Goal: Check status: Check status

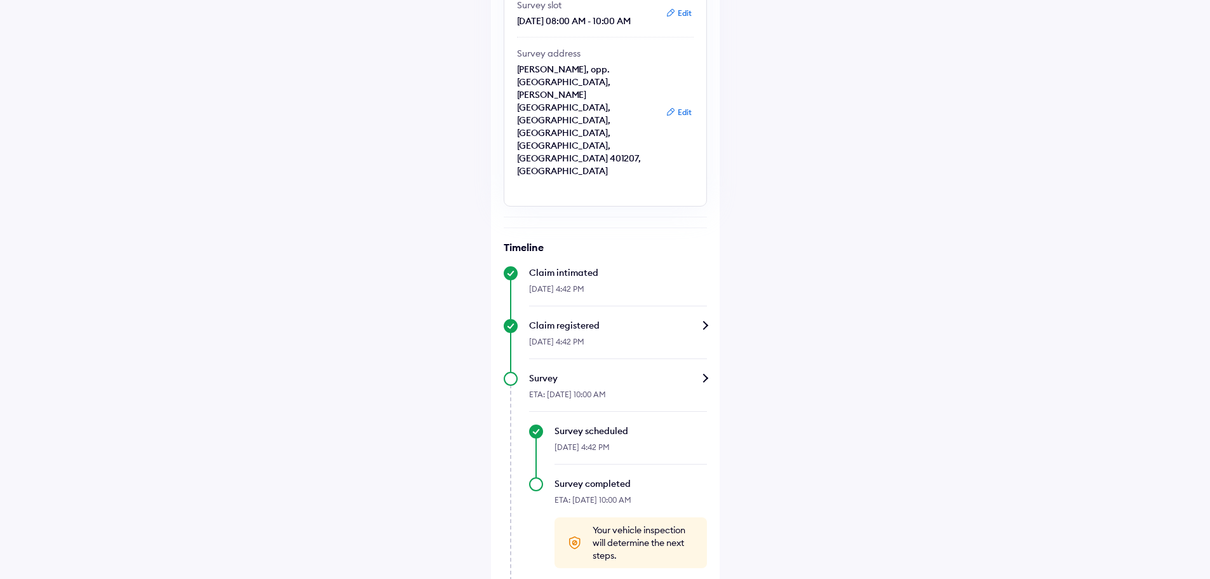
scroll to position [226, 0]
click at [842, 397] on div "Help Claim status Info Your car survey is scheduled An ACKO crew member will vi…" at bounding box center [605, 208] width 1210 height 869
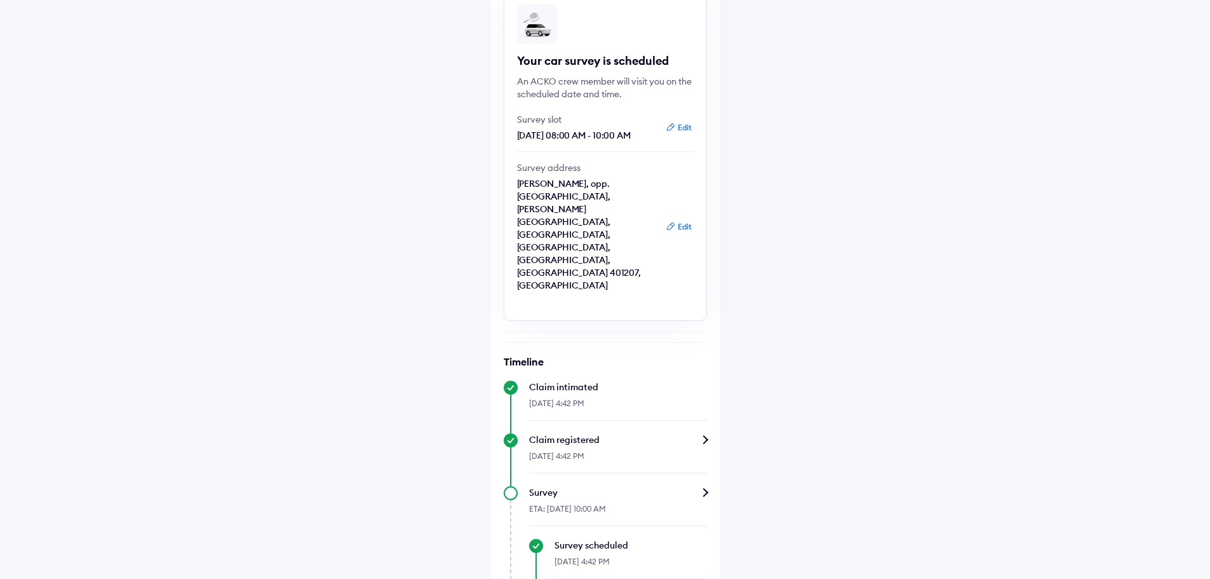
scroll to position [99, 0]
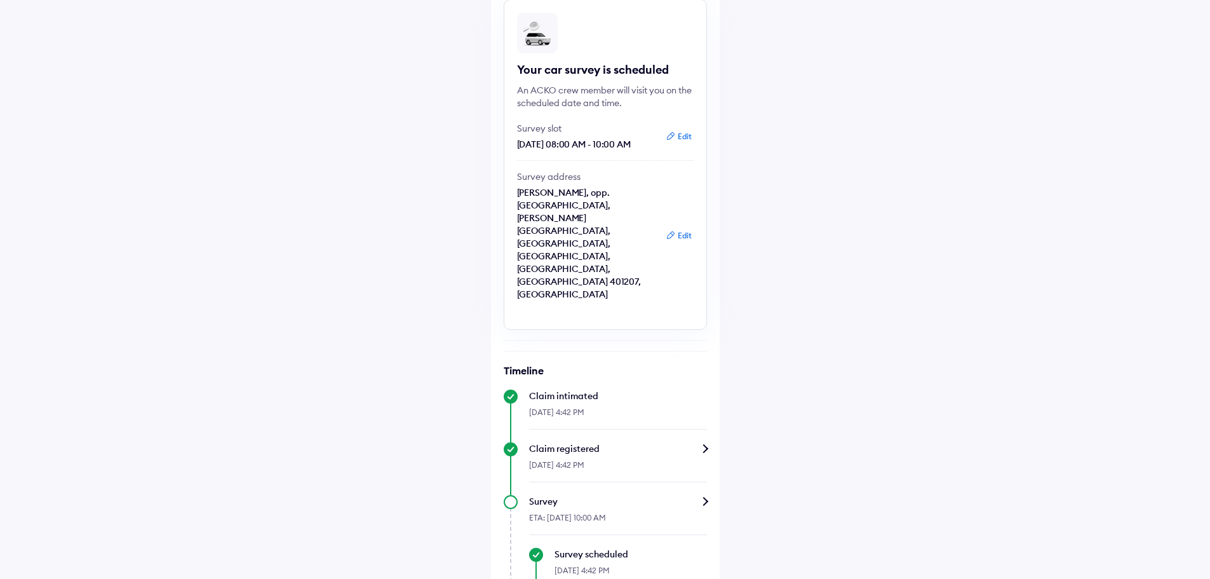
click at [680, 133] on button "Edit" at bounding box center [679, 136] width 34 height 13
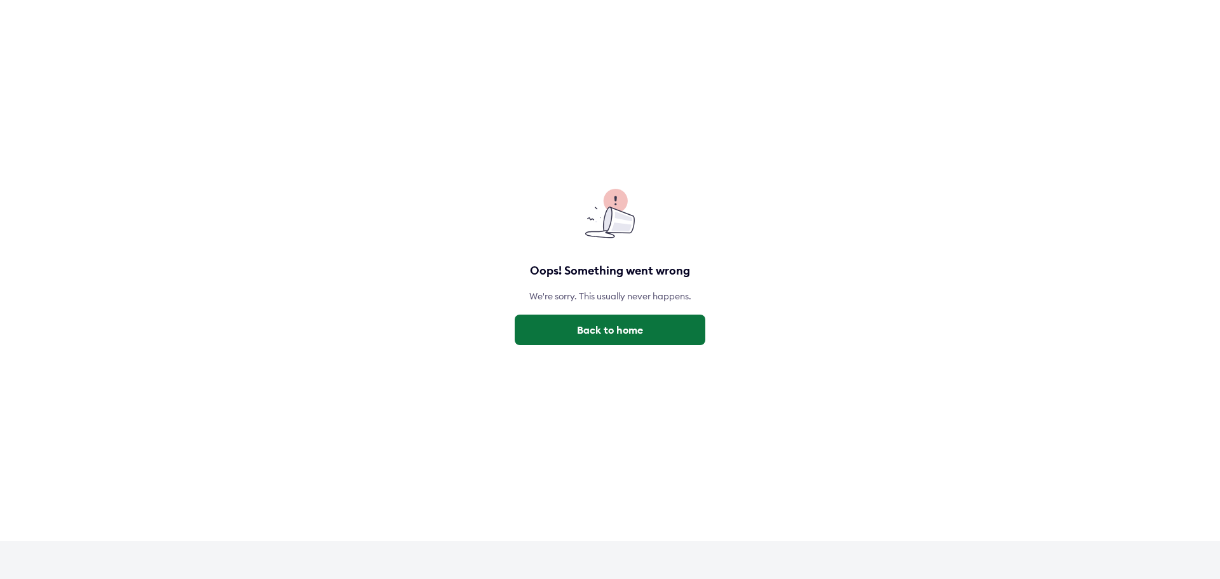
click at [598, 335] on button "Back to home" at bounding box center [610, 330] width 191 height 30
